Goal: Task Accomplishment & Management: Manage account settings

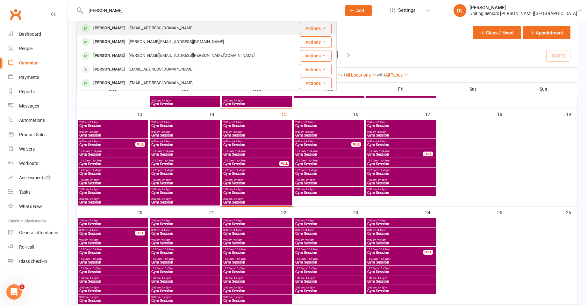
type input "[PERSON_NAME]"
click at [159, 25] on div "[EMAIL_ADDRESS][DOMAIN_NAME]" at bounding box center [161, 28] width 69 height 9
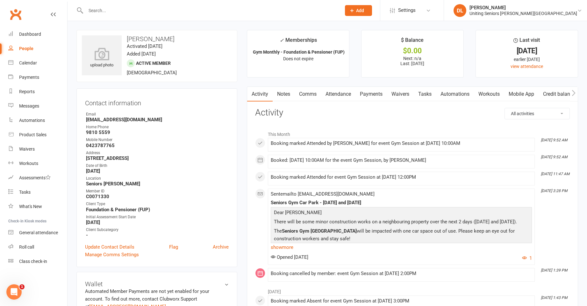
click at [338, 96] on link "Attendance" at bounding box center [338, 94] width 34 height 15
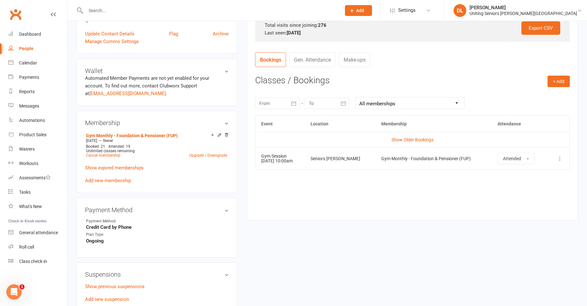
scroll to position [223, 0]
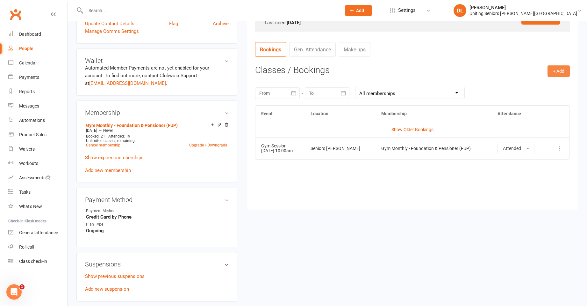
click at [568, 69] on button "+ Add" at bounding box center [559, 70] width 22 height 11
click at [543, 82] on link "Book Event" at bounding box center [538, 85] width 63 height 13
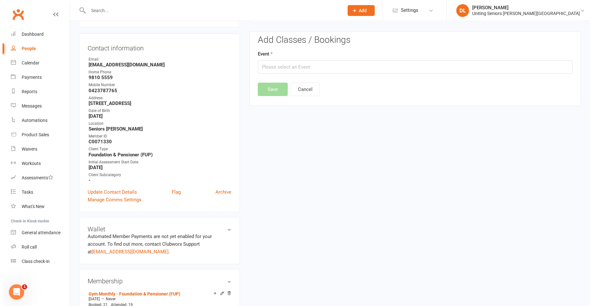
scroll to position [55, 0]
click at [383, 70] on input "text" at bounding box center [412, 67] width 315 height 13
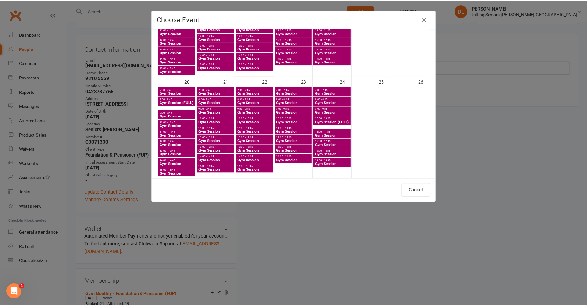
scroll to position [319, 0]
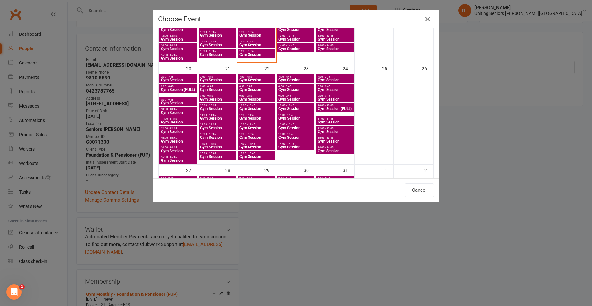
click at [206, 110] on span "Gym Session" at bounding box center [217, 109] width 35 height 4
type input "Gym Session - [DATE] 10:00:00 AM"
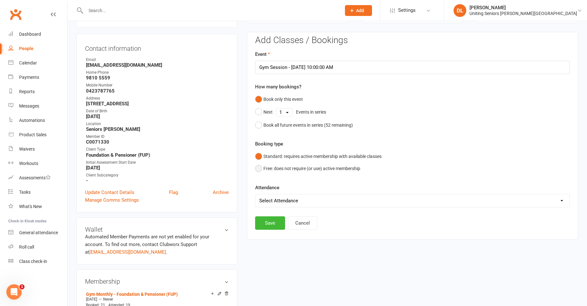
click at [275, 172] on button "Free: does not require (or use) active membership" at bounding box center [307, 168] width 105 height 12
drag, startPoint x: 286, startPoint y: 204, endPoint x: 289, endPoint y: 201, distance: 4.5
click at [286, 204] on select "Select Attendance Attended Absent" at bounding box center [413, 200] width 314 height 13
click at [301, 192] on div "Attendance Select Attendance Attended Absent" at bounding box center [412, 196] width 315 height 24
click at [275, 222] on button "Save" at bounding box center [270, 222] width 30 height 13
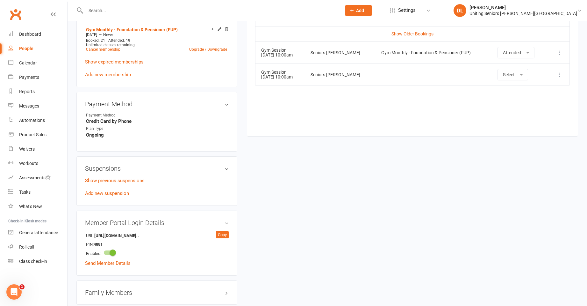
click at [134, 12] on input "text" at bounding box center [210, 10] width 253 height 9
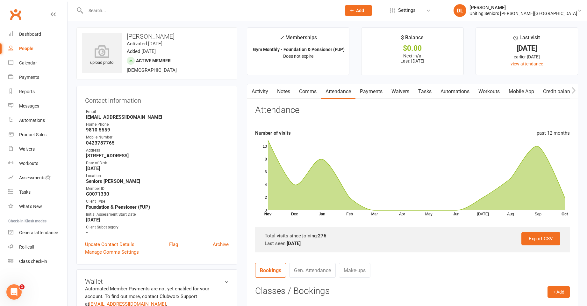
scroll to position [0, 0]
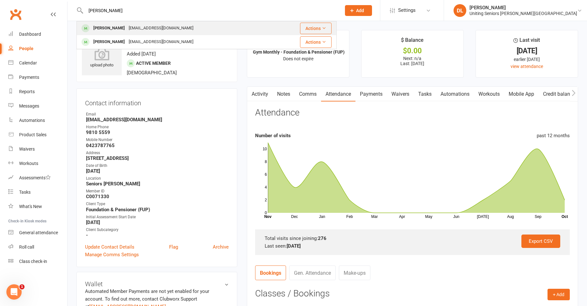
type input "[PERSON_NAME]"
click at [221, 29] on div "[PERSON_NAME] [EMAIL_ADDRESS][DOMAIN_NAME]" at bounding box center [176, 28] width 199 height 13
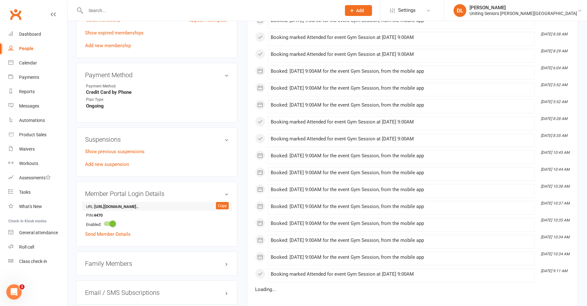
scroll to position [351, 0]
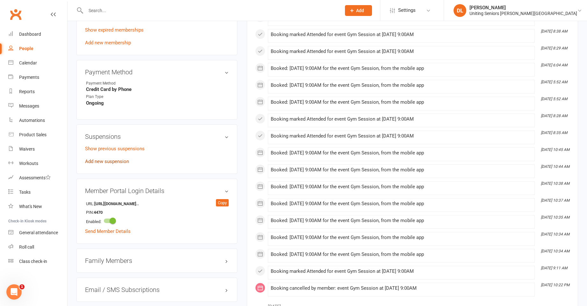
click at [117, 163] on link "Add new suspension" at bounding box center [107, 161] width 44 height 6
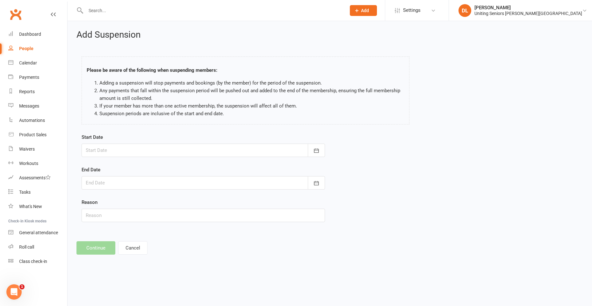
click at [173, 154] on div at bounding box center [203, 149] width 243 height 13
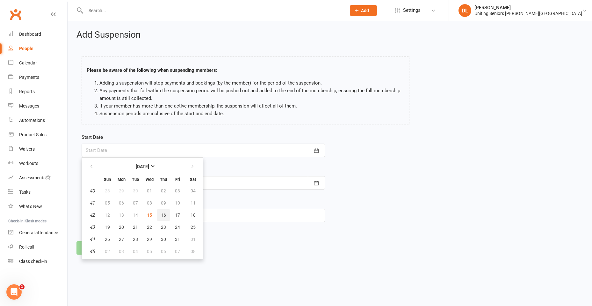
click at [166, 213] on button "16" at bounding box center [163, 214] width 13 height 11
type input "[DATE]"
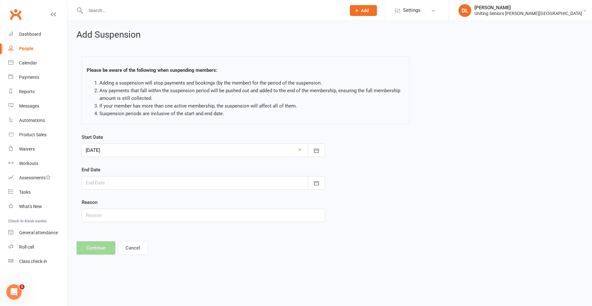
click at [171, 189] on form "Start Date [DATE] [DATE] Sun Mon Tue Wed Thu Fri Sat 40 28 29 30 01 02 03 04 41…" at bounding box center [203, 177] width 243 height 89
click at [175, 194] on form "Start Date [DATE] [DATE] Sun Mon Tue Wed Thu Fri Sat 40 28 29 30 01 02 03 04 41…" at bounding box center [203, 177] width 243 height 89
click at [185, 181] on div at bounding box center [203, 182] width 243 height 13
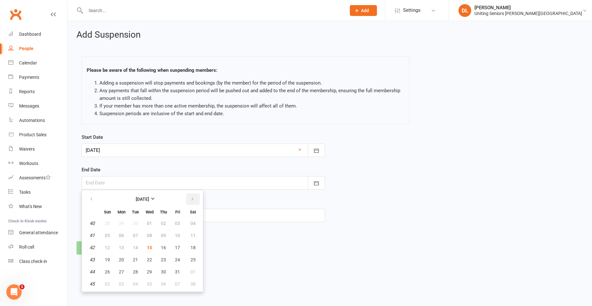
click at [193, 196] on icon "button" at bounding box center [192, 198] width 4 height 5
click at [106, 260] on span "16" at bounding box center [107, 259] width 5 height 5
type input "[DATE]"
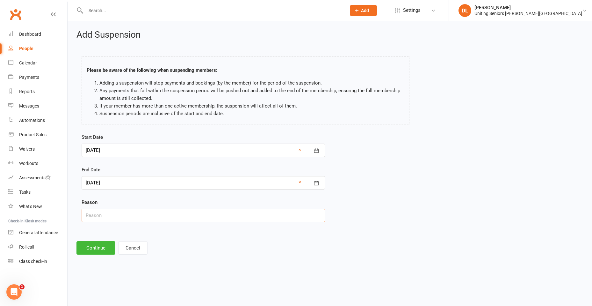
click at [130, 214] on input "text" at bounding box center [203, 214] width 243 height 13
type input "Holiday"
click at [106, 244] on button "Continue" at bounding box center [95, 247] width 39 height 13
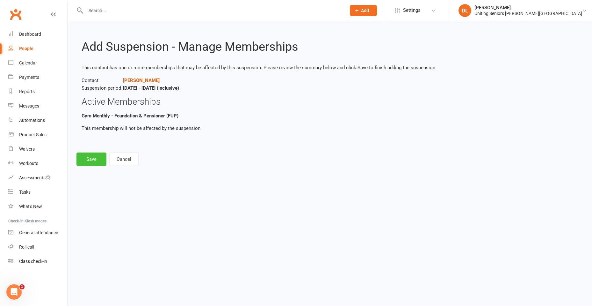
click at [101, 164] on button "Save" at bounding box center [91, 158] width 30 height 13
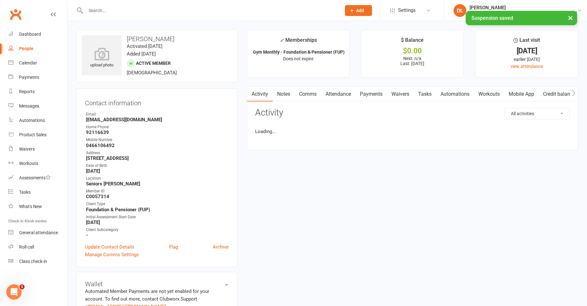
click at [169, 10] on input "text" at bounding box center [210, 10] width 253 height 9
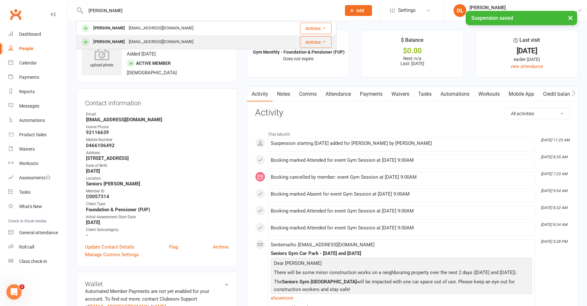
type input "[PERSON_NAME]"
click at [170, 40] on div "[PERSON_NAME] [EMAIL_ADDRESS][DOMAIN_NAME]" at bounding box center [176, 41] width 199 height 13
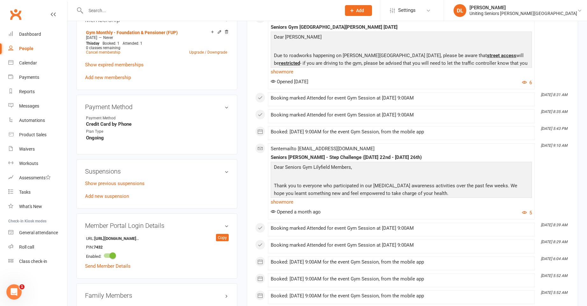
scroll to position [319, 0]
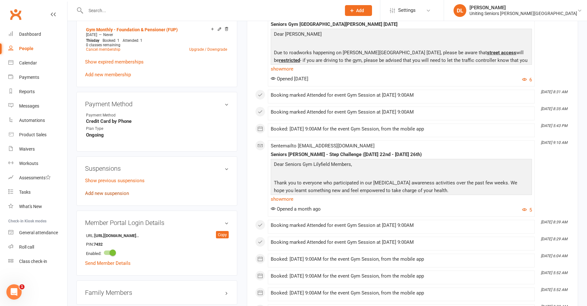
click at [120, 194] on link "Add new suspension" at bounding box center [107, 193] width 44 height 6
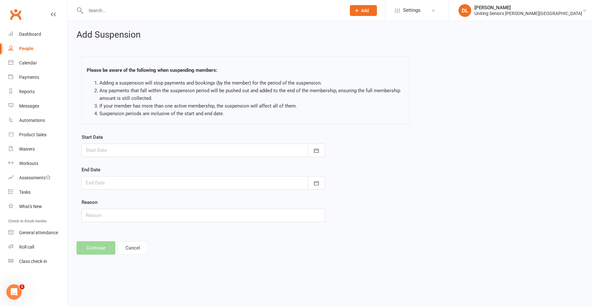
click at [147, 146] on div at bounding box center [203, 149] width 243 height 13
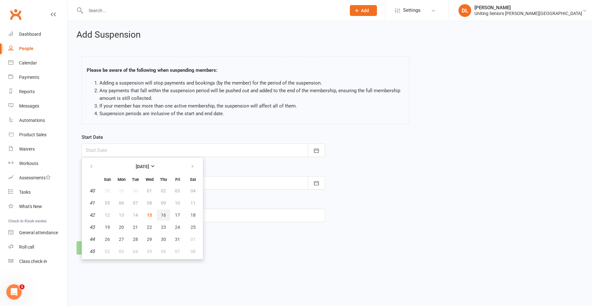
click at [165, 217] on span "16" at bounding box center [163, 214] width 5 height 5
type input "[DATE]"
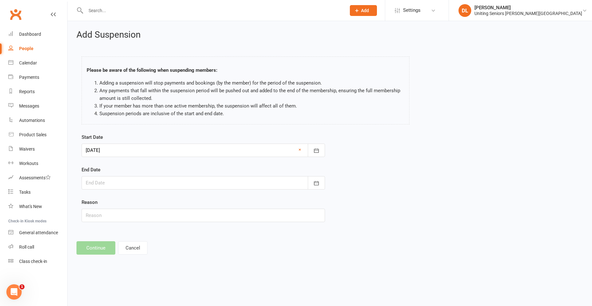
click at [243, 178] on div at bounding box center [203, 182] width 243 height 13
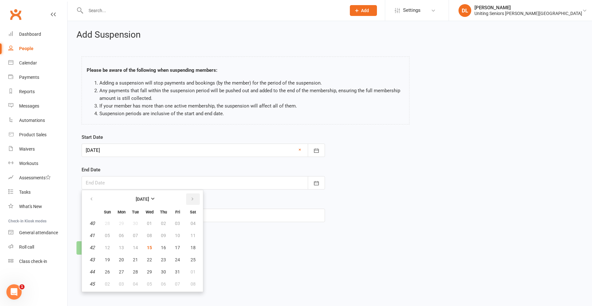
click at [190, 200] on icon "button" at bounding box center [192, 198] width 4 height 5
click at [110, 260] on button "16" at bounding box center [107, 259] width 13 height 11
type input "[DATE]"
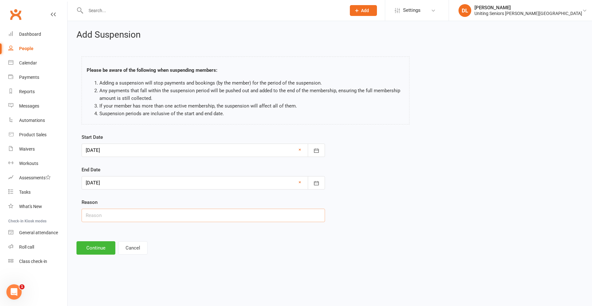
click at [141, 213] on input "text" at bounding box center [203, 214] width 243 height 13
type input "Holiday"
click at [104, 248] on button "Continue" at bounding box center [95, 247] width 39 height 13
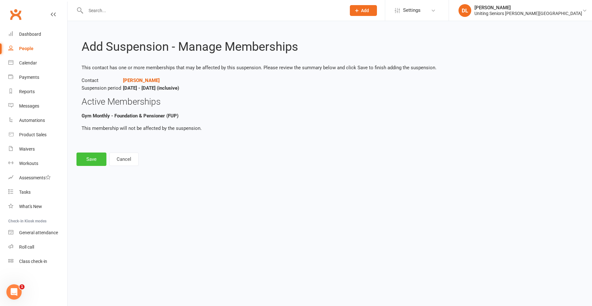
click at [102, 164] on button "Save" at bounding box center [91, 158] width 30 height 13
